Goal: Browse casually

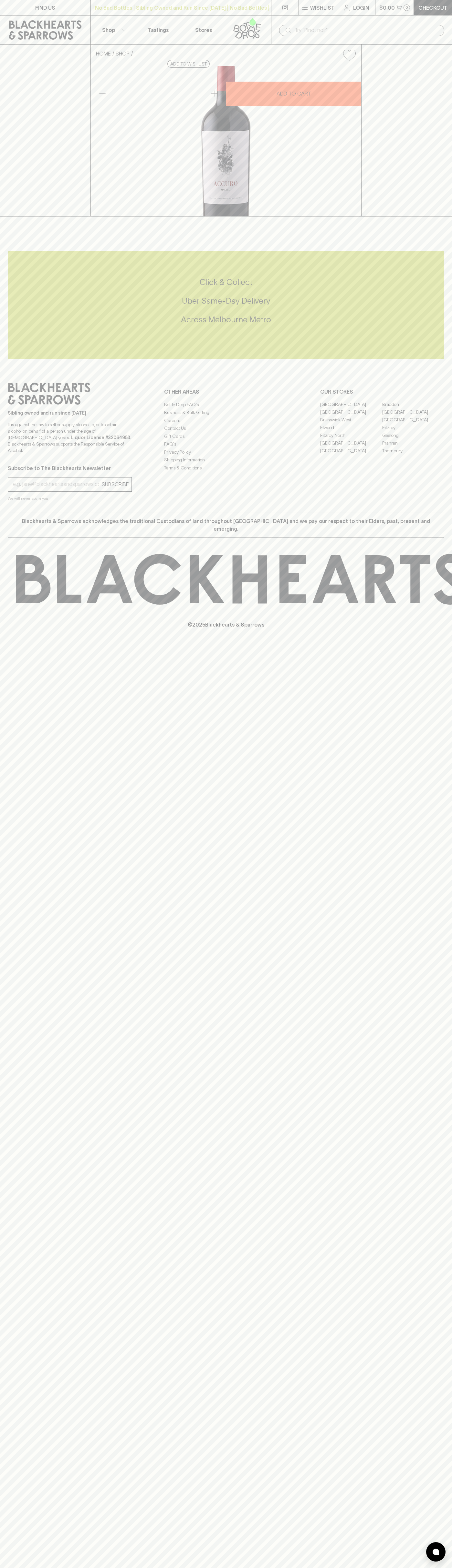
click at [438, 616] on div "© 2025 Blackhearts & Sparrows" at bounding box center [226, 591] width 452 height 107
click at [110, 1567] on html "FIND US | No Bad Bottles | Sibling Owned and Run Since [DATE] | No Bad Bottles …" at bounding box center [226, 784] width 452 height 1568
click at [29, 1426] on div "FIND US | No Bad Bottles | Sibling Owned and Run Since [DATE] | No Bad Bottles …" at bounding box center [226, 784] width 452 height 1568
